Goal: Navigation & Orientation: Find specific page/section

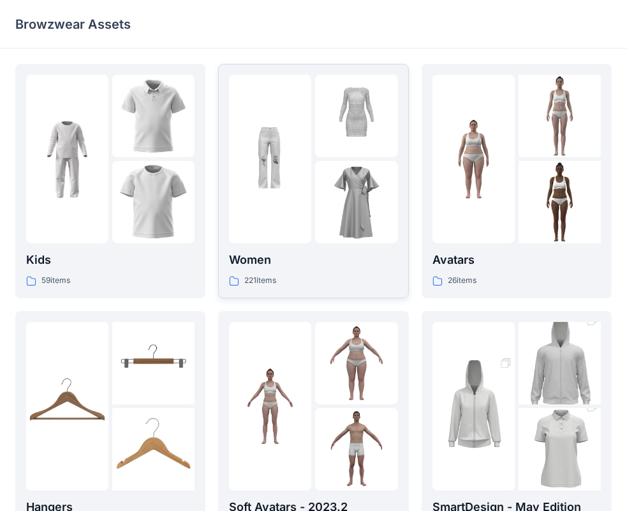
click at [299, 172] on img at bounding box center [270, 159] width 82 height 82
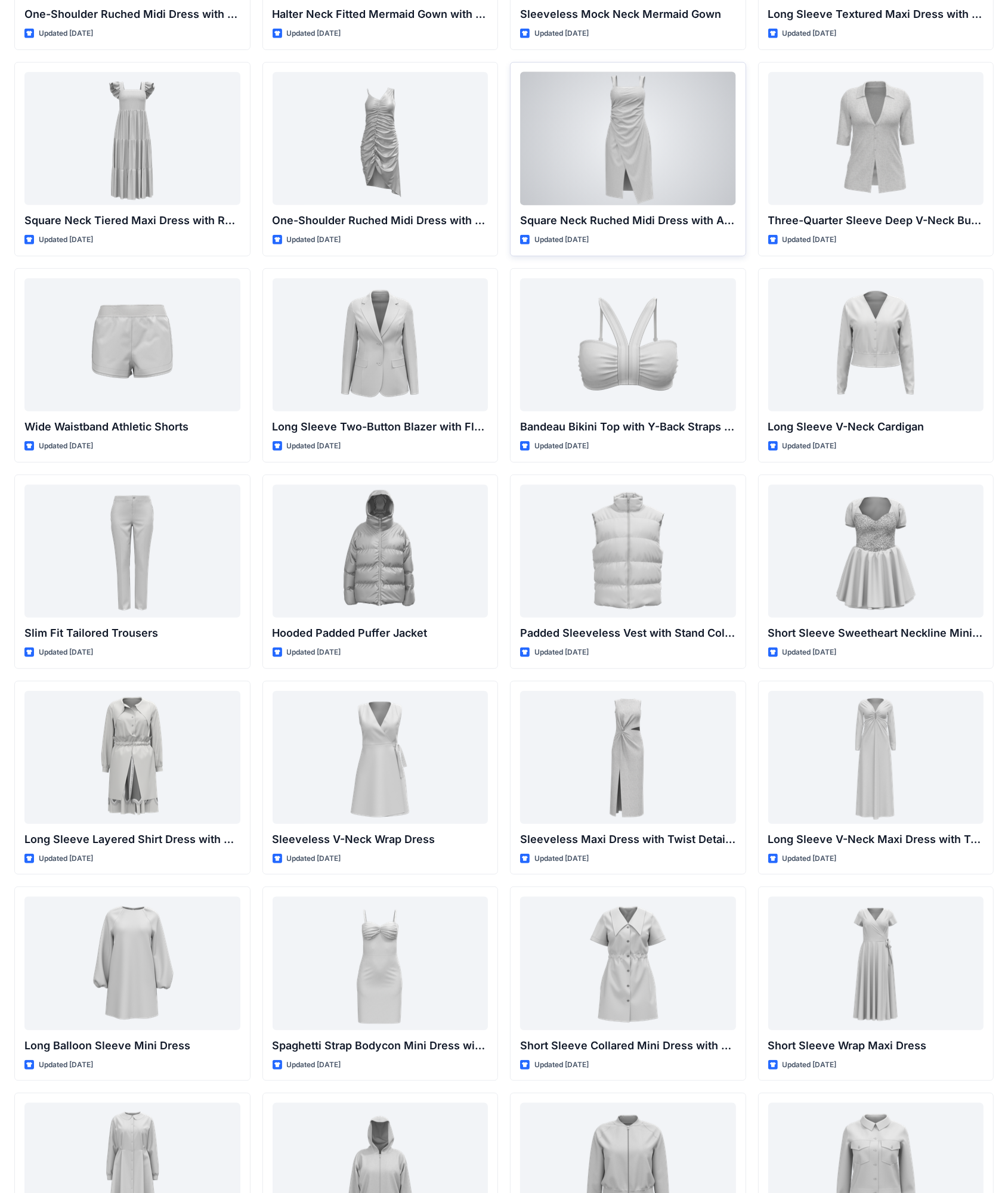
scroll to position [768, 0]
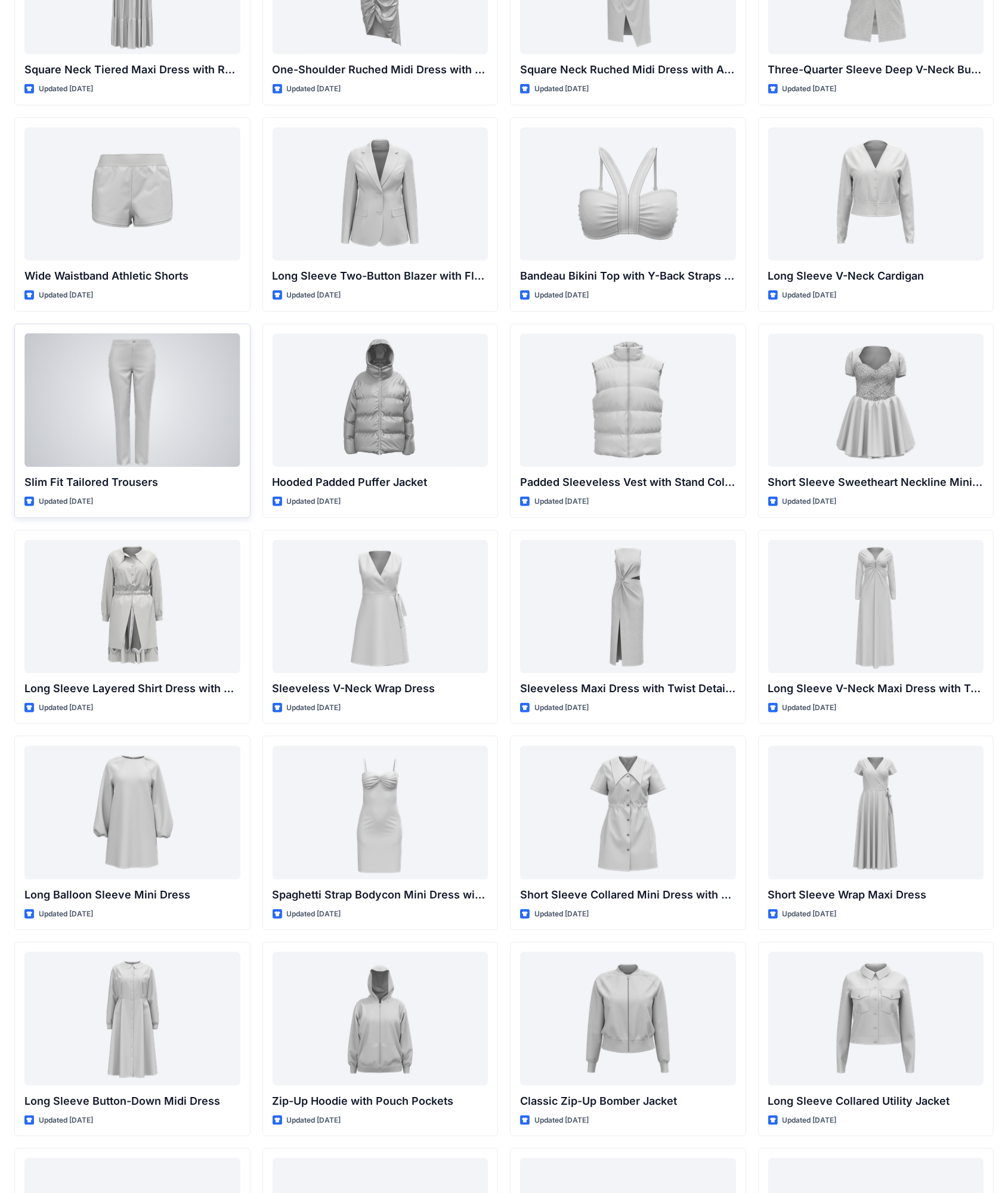
click at [89, 414] on div at bounding box center [132, 400] width 216 height 133
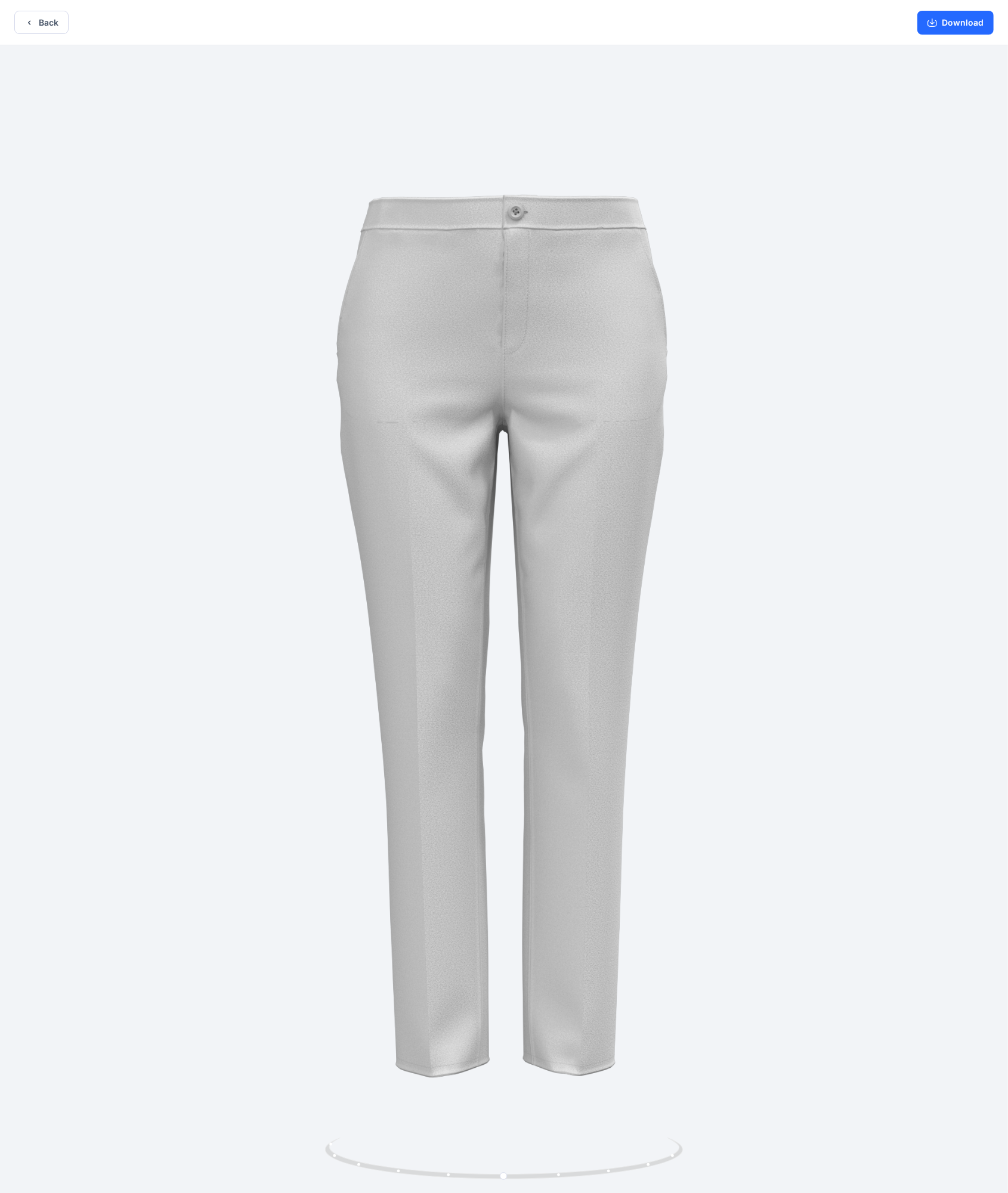
click at [452, 305] on div at bounding box center [504, 620] width 1008 height 1150
click at [596, 20] on icon "button" at bounding box center [932, 22] width 9 height 9
click at [35, 33] on button "Back" at bounding box center [41, 21] width 54 height 23
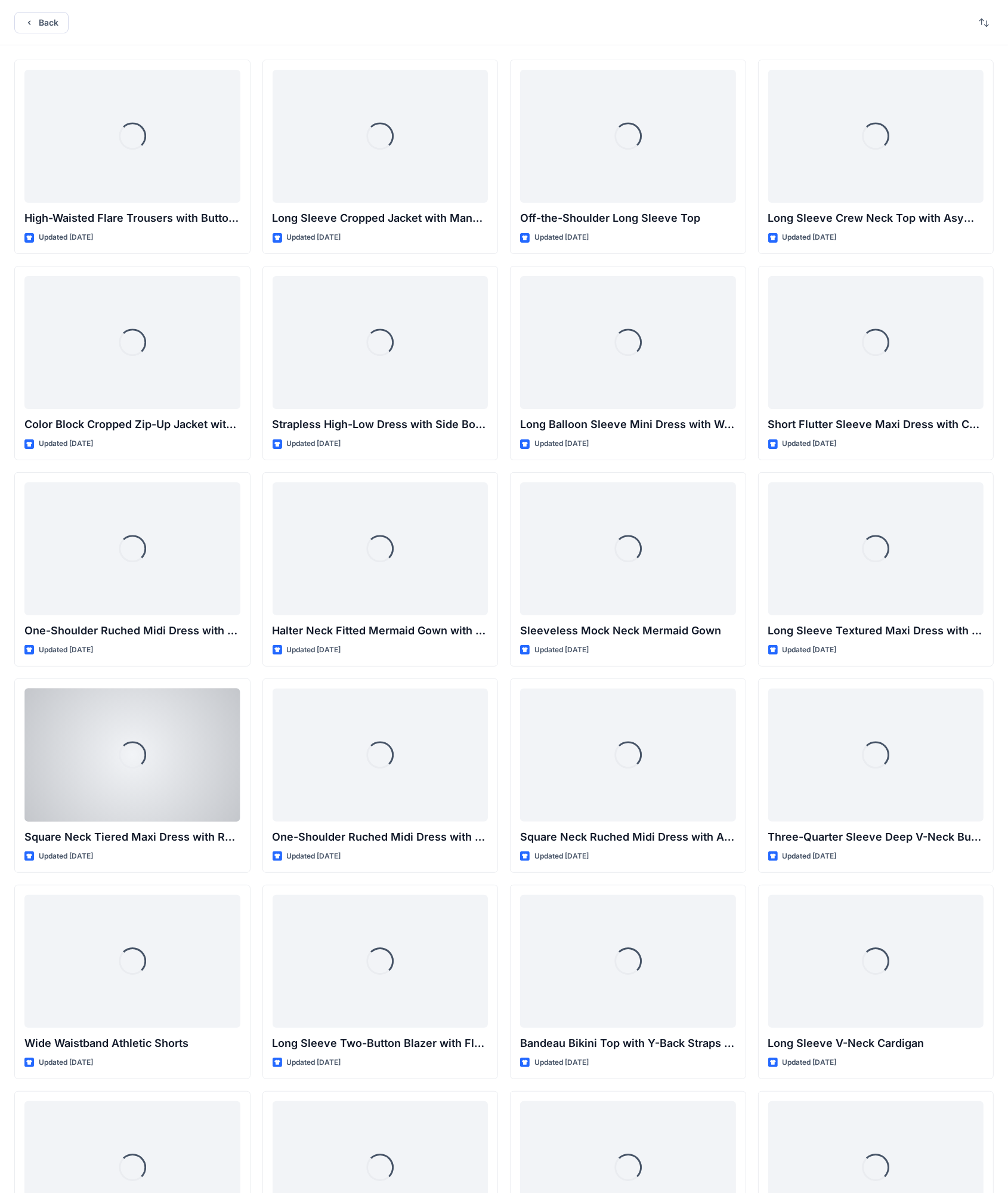
scroll to position [768, 0]
